Goal: Task Accomplishment & Management: Manage account settings

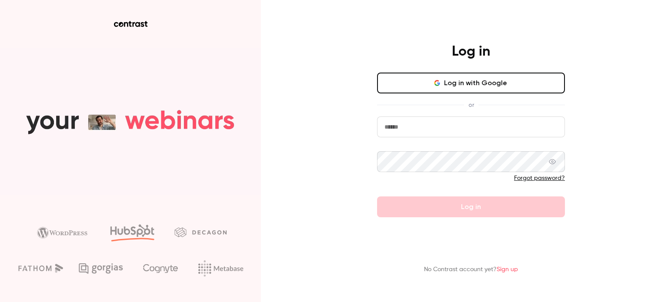
click at [475, 133] on input "email" at bounding box center [471, 126] width 188 height 21
type input "**********"
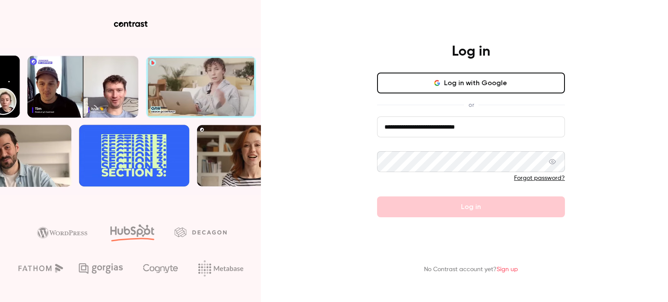
click at [525, 179] on link "Forgot password?" at bounding box center [539, 178] width 51 height 6
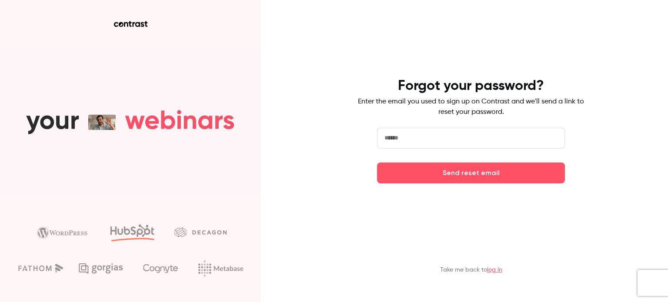
click at [475, 148] on input "email" at bounding box center [471, 138] width 188 height 21
type input "**********"
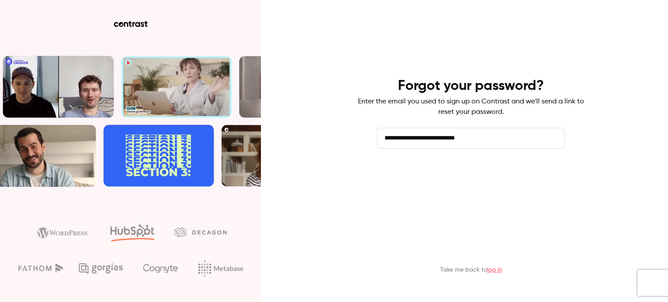
click at [484, 173] on button "Send reset email" at bounding box center [471, 173] width 188 height 21
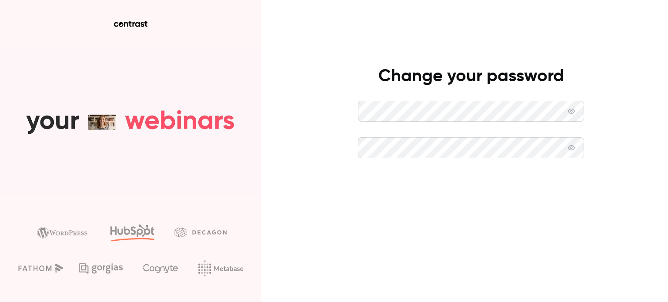
click at [386, 175] on button "Set new password" at bounding box center [471, 184] width 226 height 21
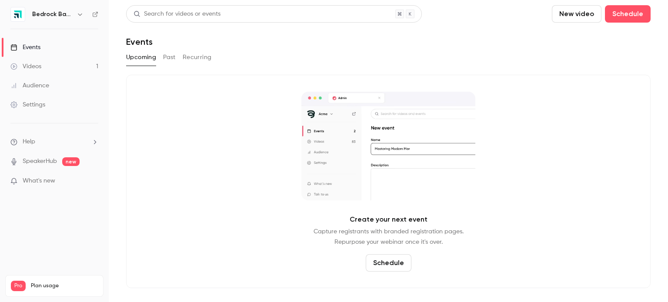
click at [21, 71] on link "Videos 1" at bounding box center [54, 66] width 109 height 19
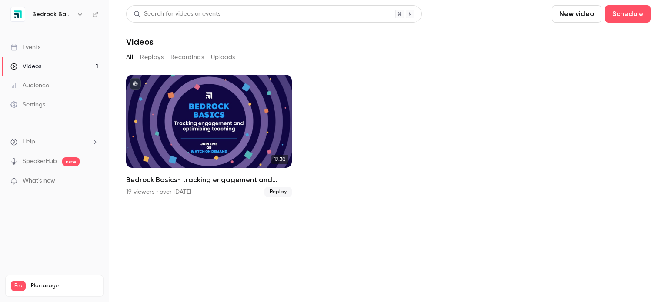
click at [37, 13] on h6 "Bedrock Basics" at bounding box center [52, 14] width 41 height 9
click at [78, 16] on icon "button" at bounding box center [79, 14] width 7 height 7
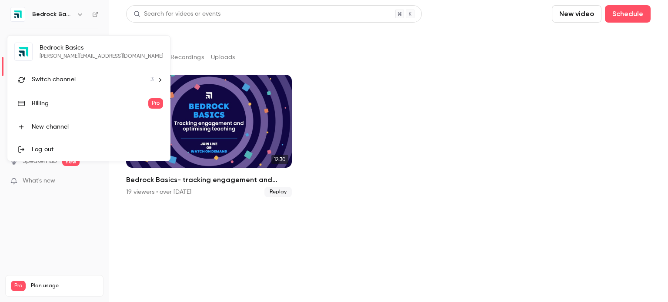
click at [60, 85] on li "Switch channel 3" at bounding box center [88, 79] width 163 height 23
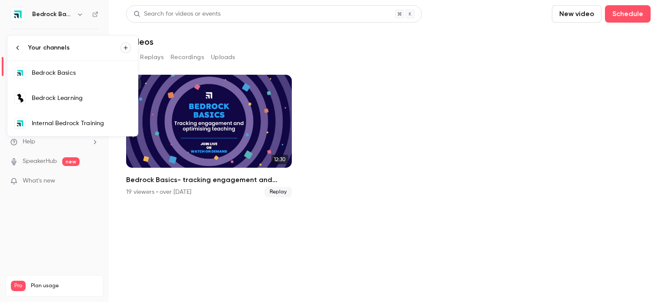
click at [55, 100] on div "Bedrock Learning" at bounding box center [81, 98] width 99 height 9
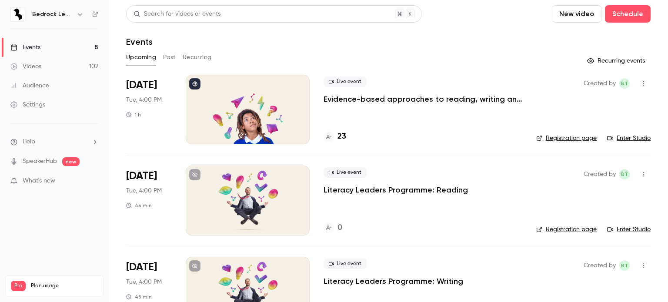
click at [168, 62] on button "Past" at bounding box center [169, 57] width 13 height 14
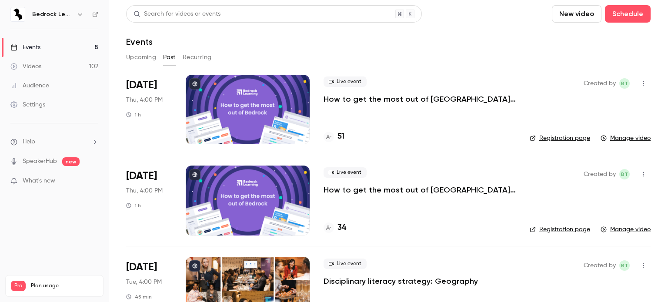
click at [36, 56] on link "Events 8" at bounding box center [54, 47] width 109 height 19
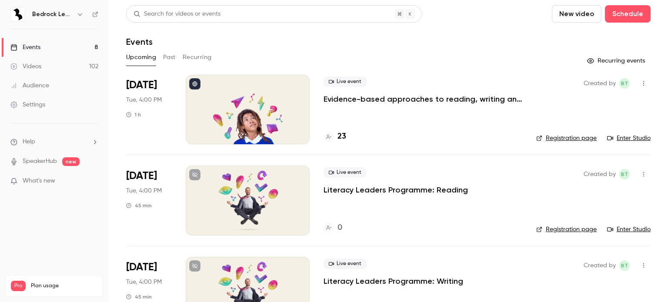
click at [36, 64] on div "Videos" at bounding box center [25, 66] width 31 height 9
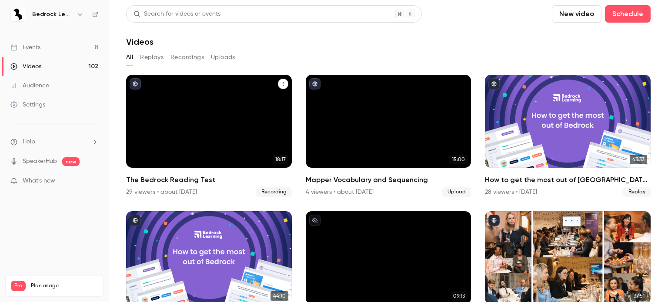
scroll to position [43, 0]
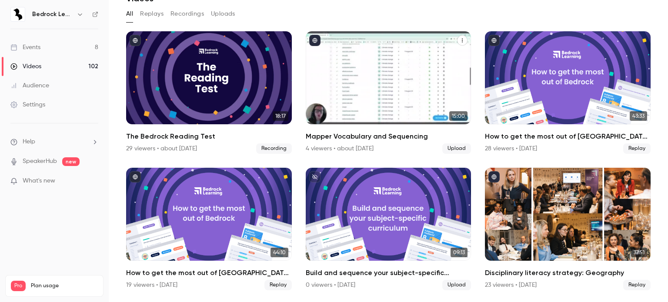
click at [365, 62] on div "Mapper Vocabulary and Sequencing" at bounding box center [389, 77] width 166 height 93
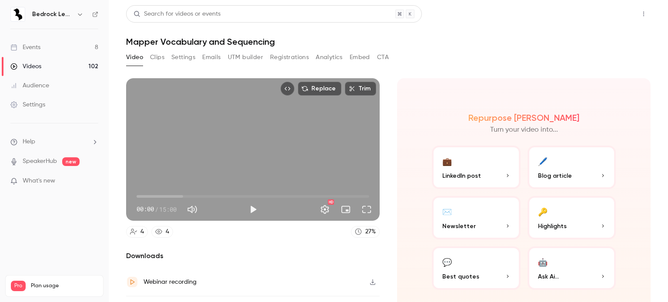
click at [603, 12] on button "Share" at bounding box center [612, 13] width 34 height 17
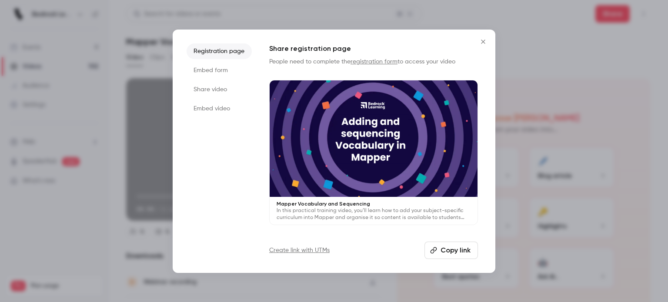
click at [442, 249] on button "Copy link" at bounding box center [450, 250] width 53 height 17
click at [438, 248] on icon "button" at bounding box center [436, 250] width 7 height 7
